Goal: Information Seeking & Learning: Find specific fact

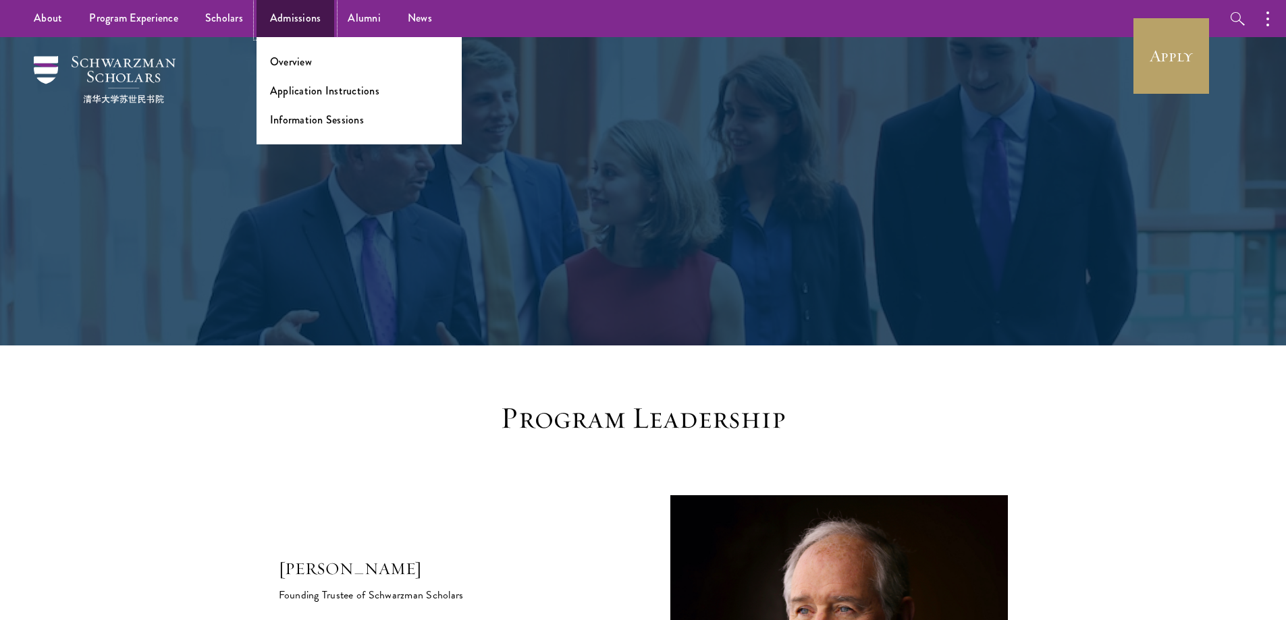
click at [305, 16] on link "Admissions" at bounding box center [295, 18] width 78 height 37
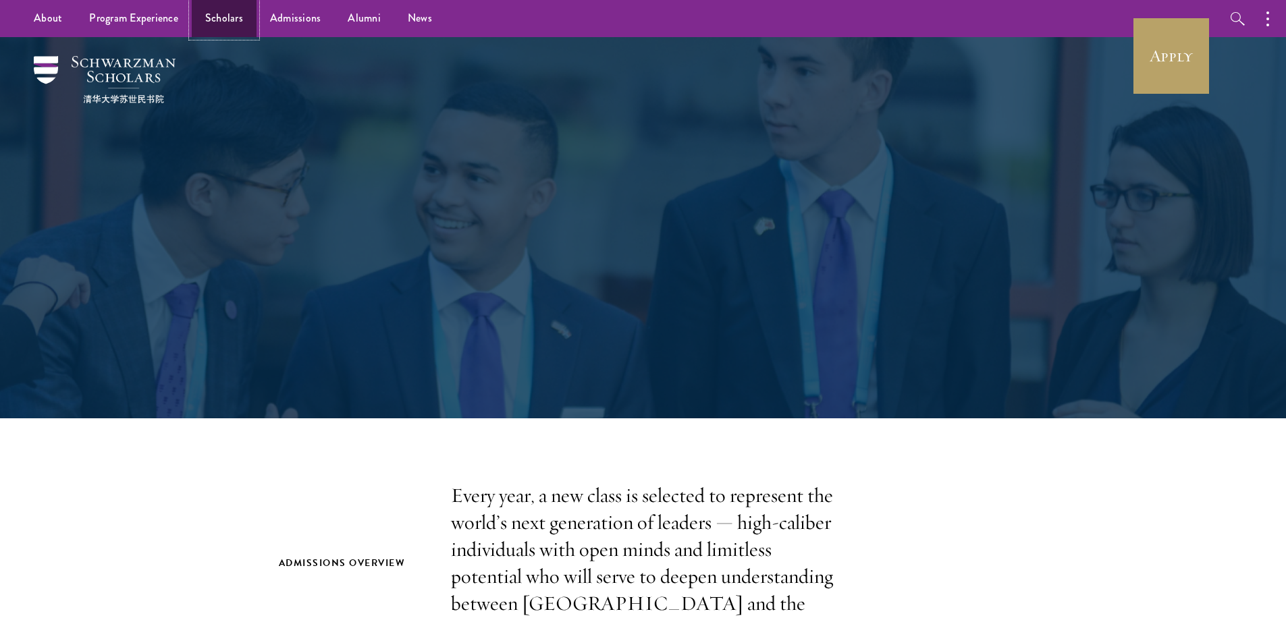
click at [221, 13] on link "Scholars" at bounding box center [224, 18] width 65 height 37
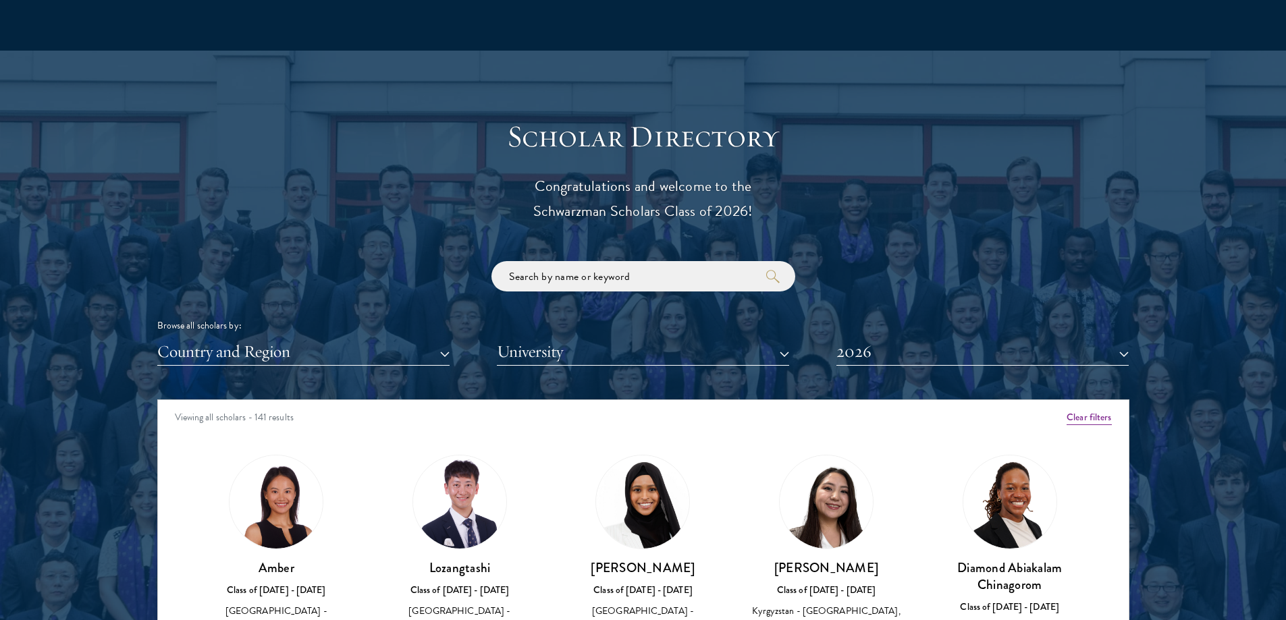
scroll to position [1417, 0]
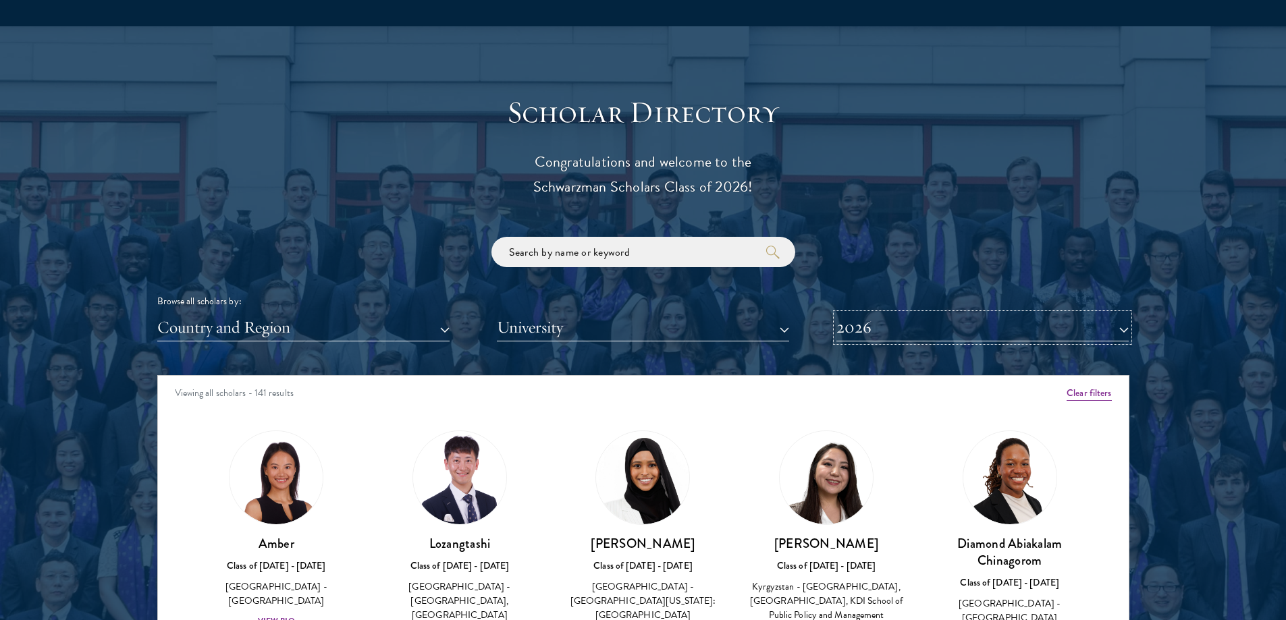
click at [851, 333] on button "2026" at bounding box center [982, 328] width 292 height 28
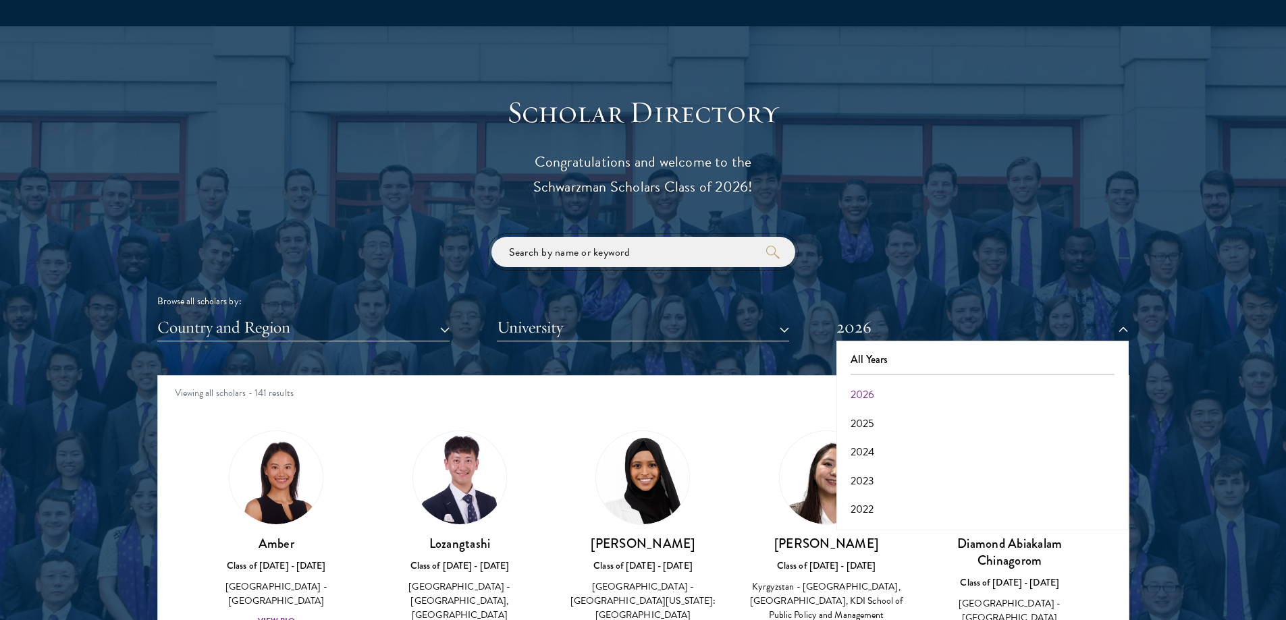
click at [698, 259] on input "search" at bounding box center [643, 252] width 304 height 30
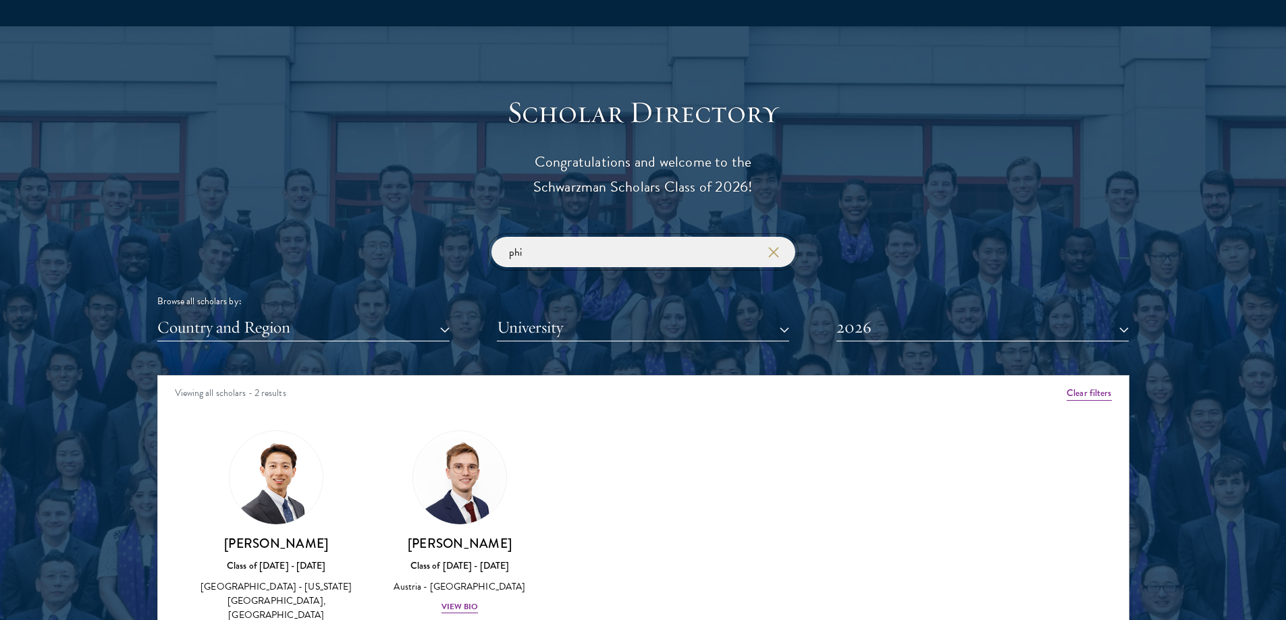
type input "phi"
drag, startPoint x: 624, startPoint y: 479, endPoint x: 632, endPoint y: 468, distance: 13.5
click at [624, 477] on div "Amber Class of [DATE] - [DATE] [GEOGRAPHIC_DATA] - [GEOGRAPHIC_DATA] View Bio C…" at bounding box center [643, 549] width 971 height 270
